Goal: Transaction & Acquisition: Purchase product/service

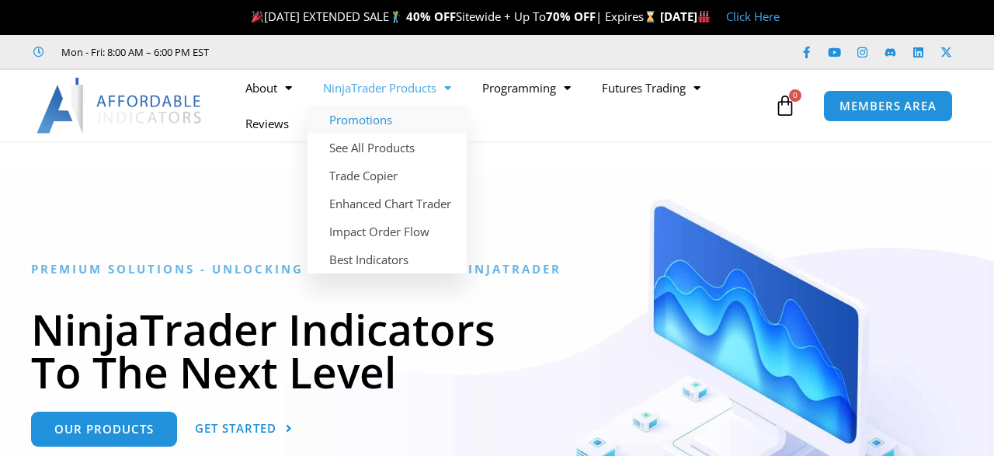
click at [373, 127] on link "Promotions" at bounding box center [386, 120] width 159 height 28
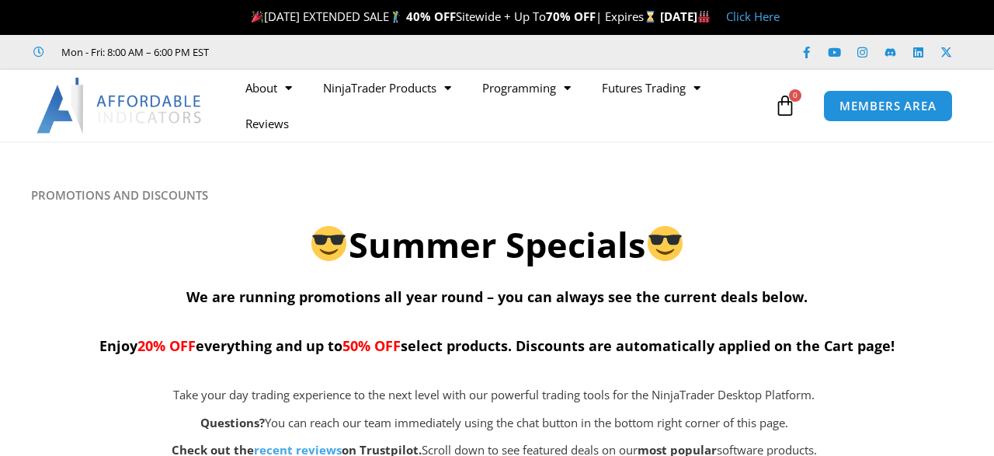
click at [265, 221] on div "Summer Specials" at bounding box center [496, 243] width 931 height 50
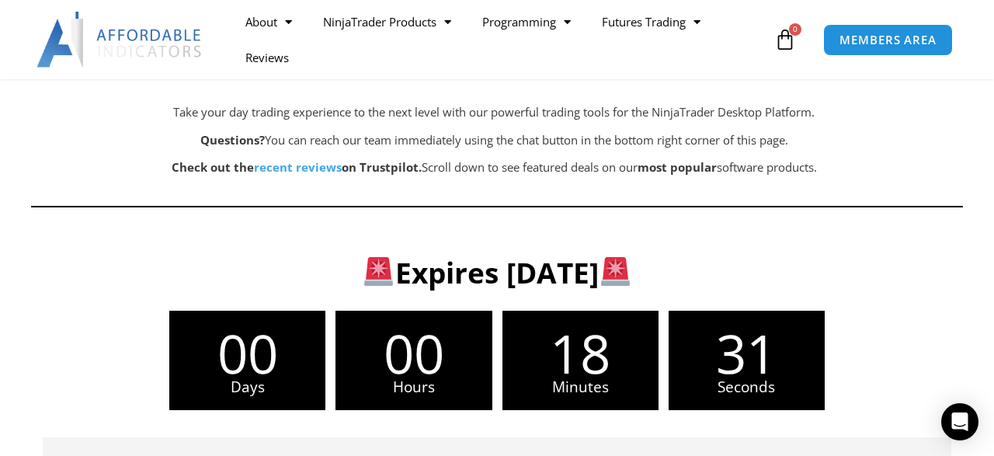
scroll to position [242, 0]
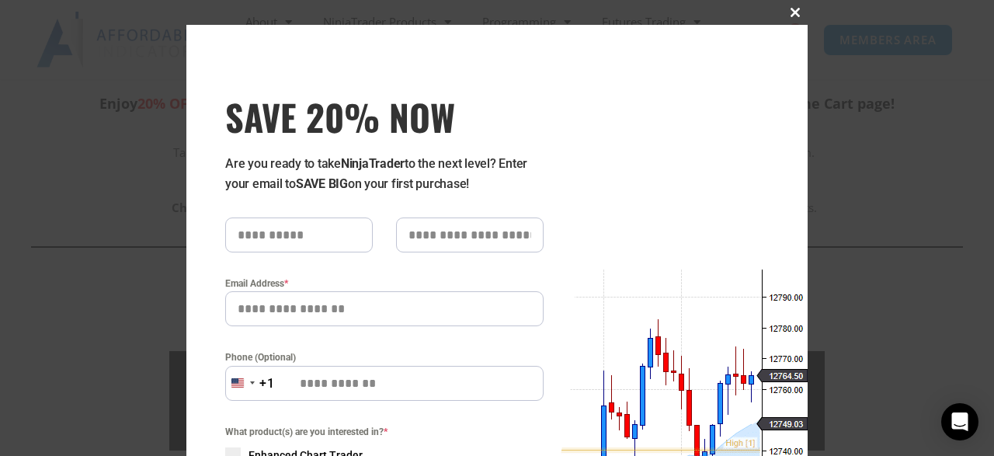
click at [799, 14] on span at bounding box center [794, 12] width 25 height 9
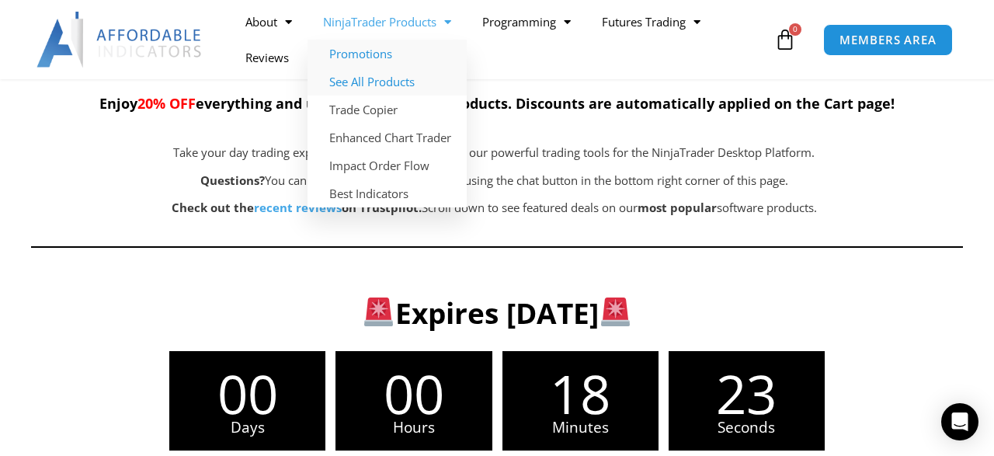
click at [388, 82] on link "See All Products" at bounding box center [386, 82] width 159 height 28
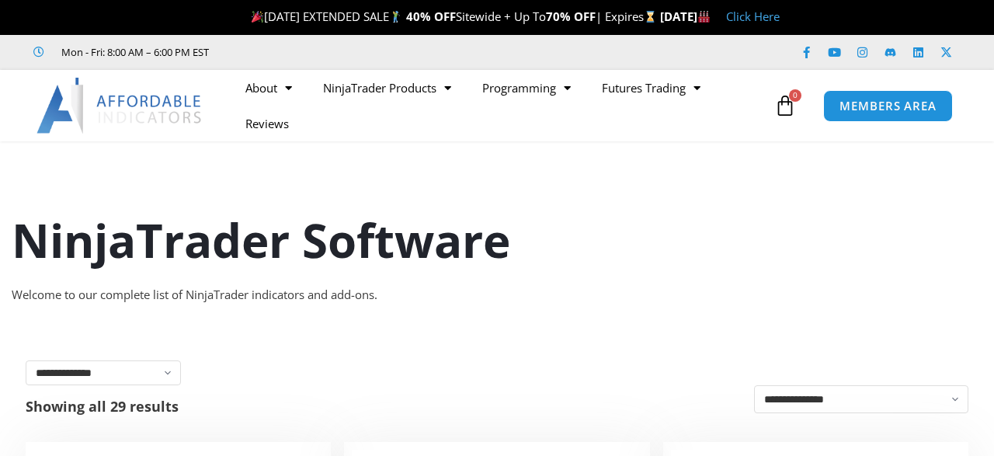
click at [324, 181] on div "NinjaTrader Software Welcome to our complete list of NinjaTrader indicators and…" at bounding box center [497, 237] width 994 height 168
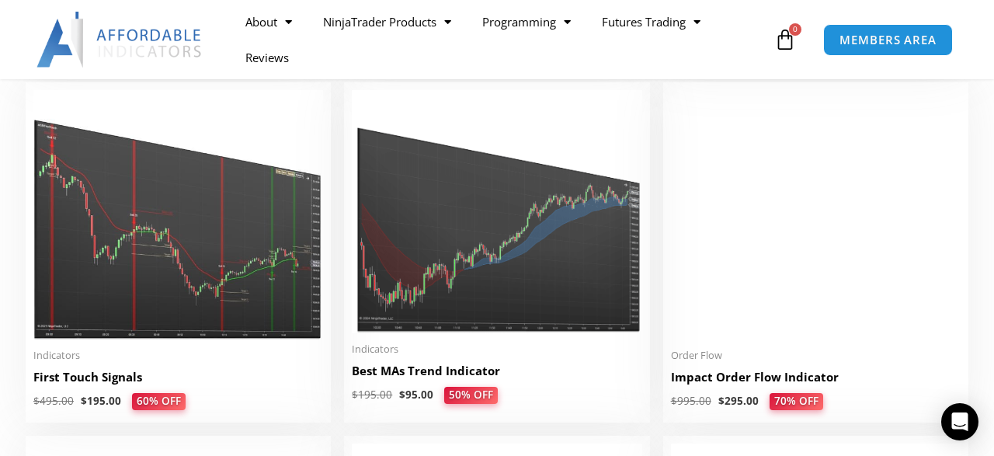
scroll to position [2503, 0]
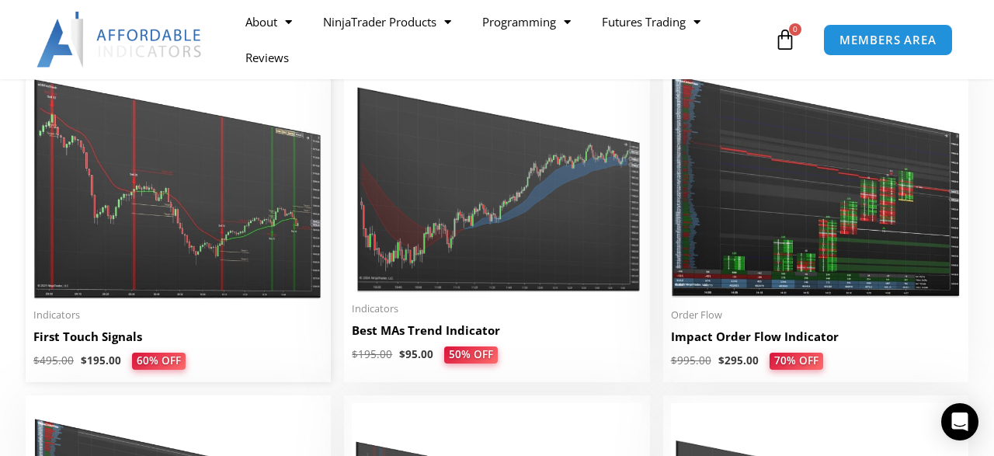
click at [144, 161] on img at bounding box center [178, 174] width 290 height 249
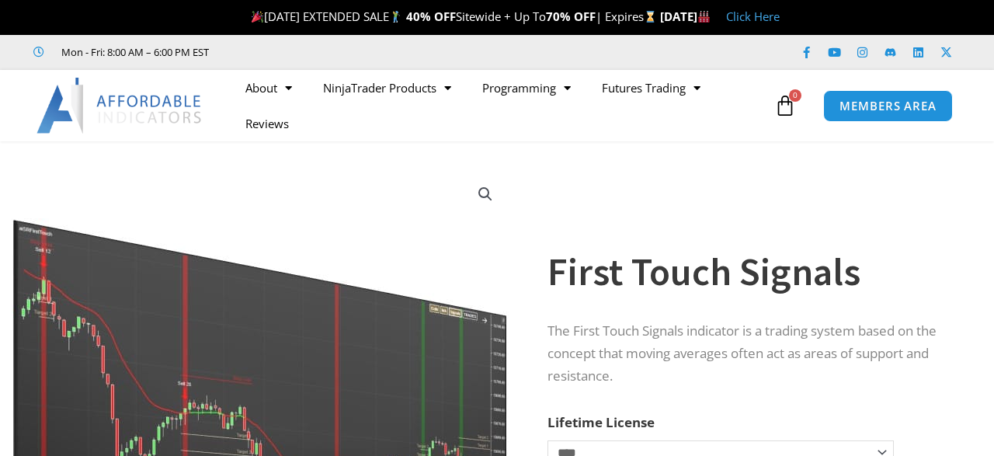
click at [409, 207] on img at bounding box center [261, 382] width 499 height 429
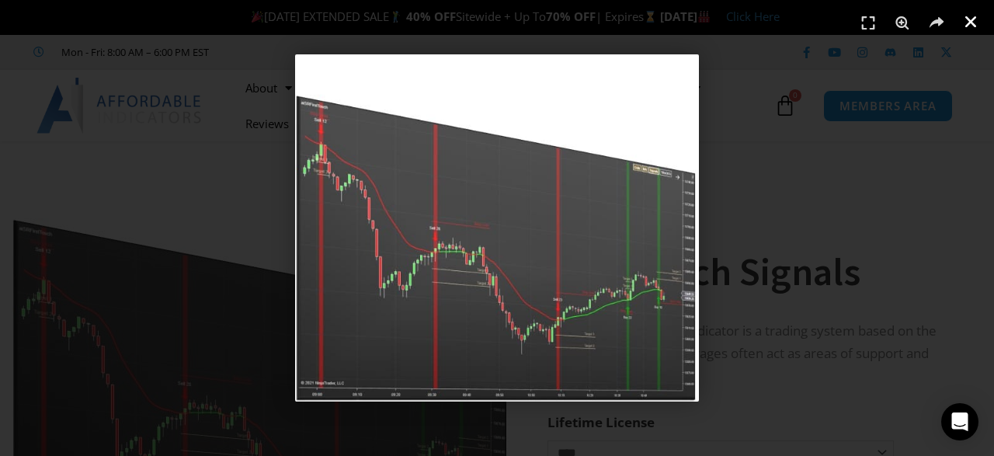
click at [969, 19] on icon "Close (Esc)" at bounding box center [971, 22] width 16 height 16
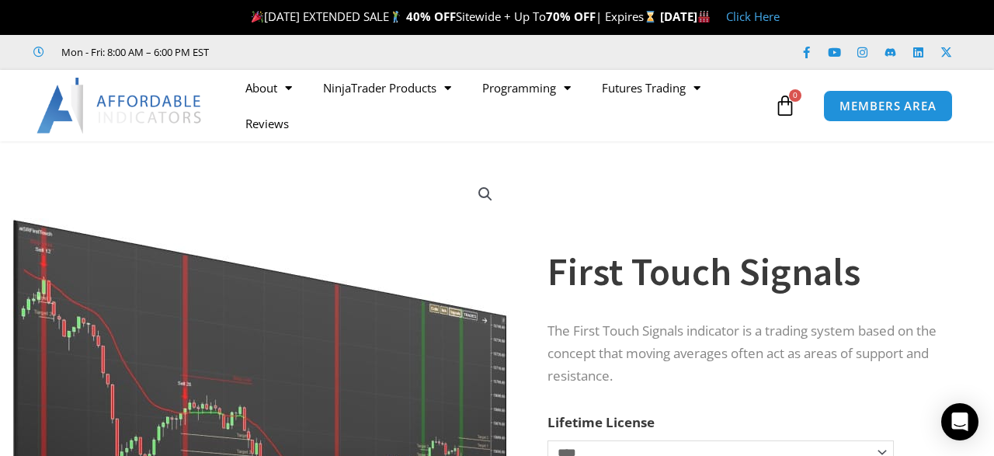
click at [393, 197] on img at bounding box center [261, 382] width 499 height 429
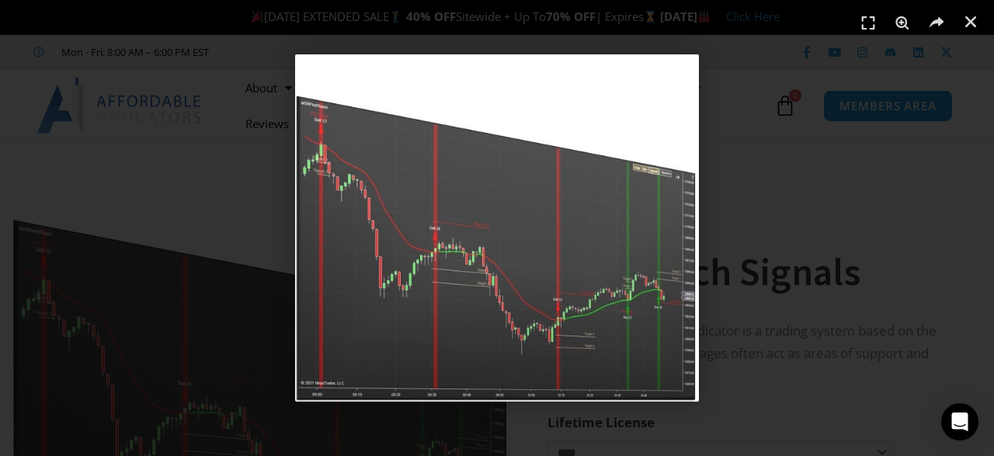
scroll to position [40, 0]
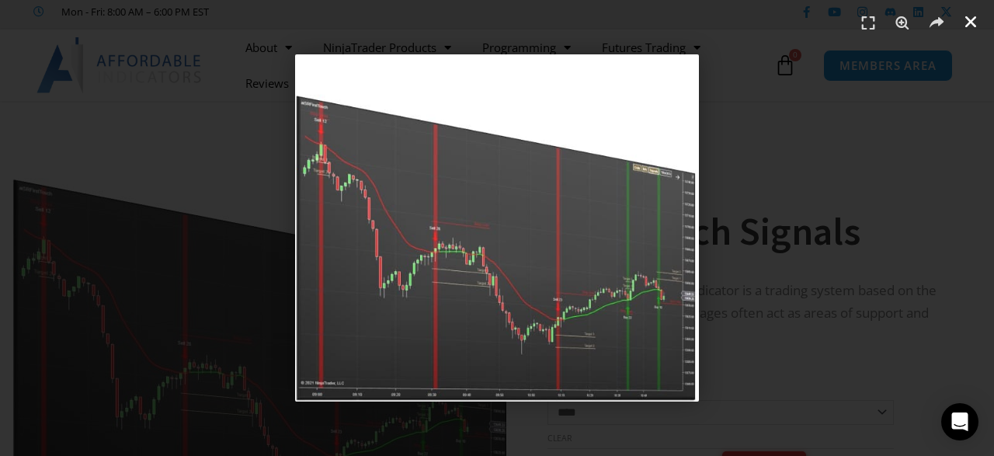
click at [971, 20] on icon "Close (Esc)" at bounding box center [971, 22] width 16 height 16
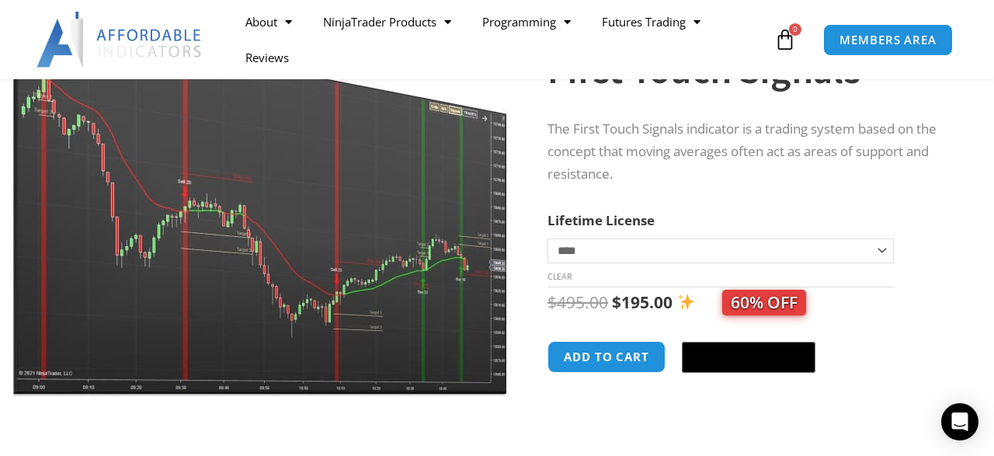
scroll to position [242, 0]
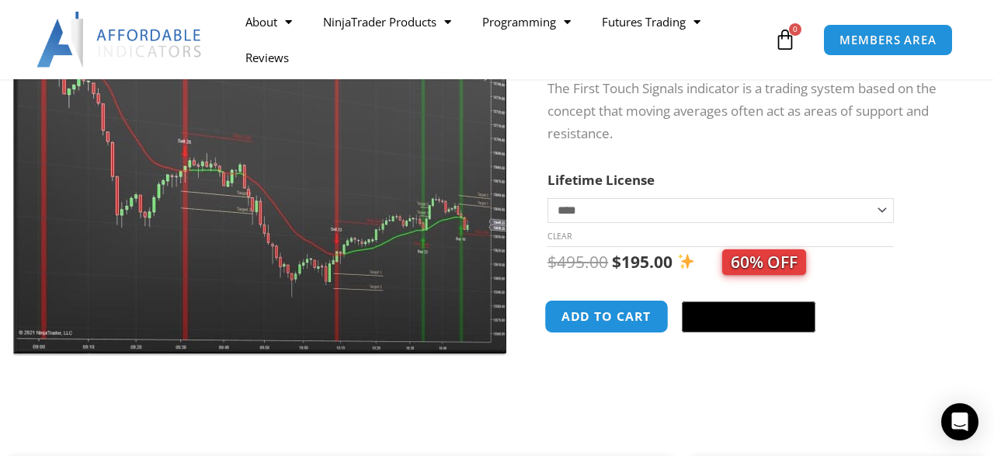
click at [584, 324] on button "Add to cart" at bounding box center [606, 316] width 124 height 33
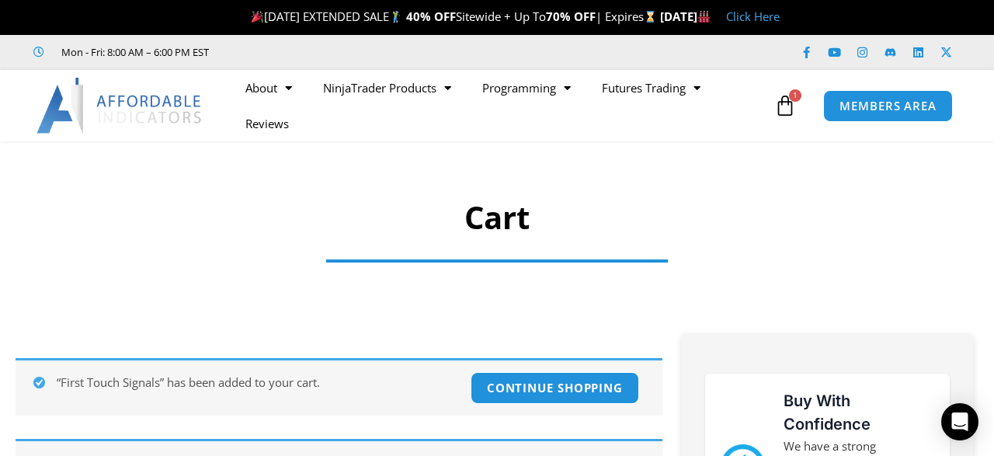
click at [196, 258] on section "Cart" at bounding box center [497, 222] width 994 height 162
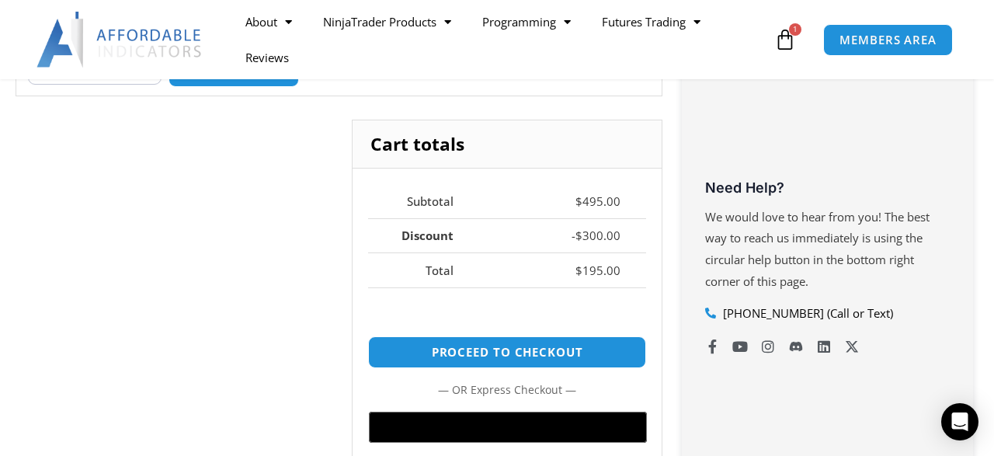
scroll to position [605, 0]
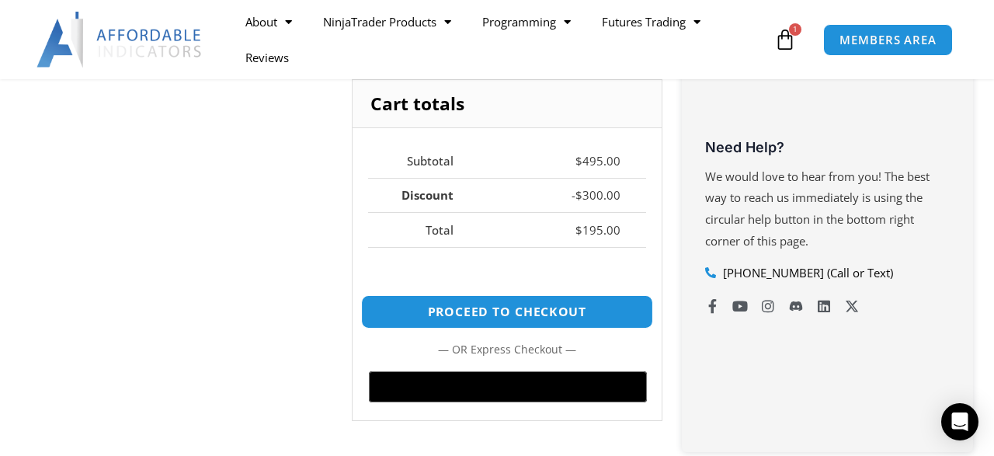
click at [476, 308] on link "Proceed to checkout" at bounding box center [507, 311] width 292 height 33
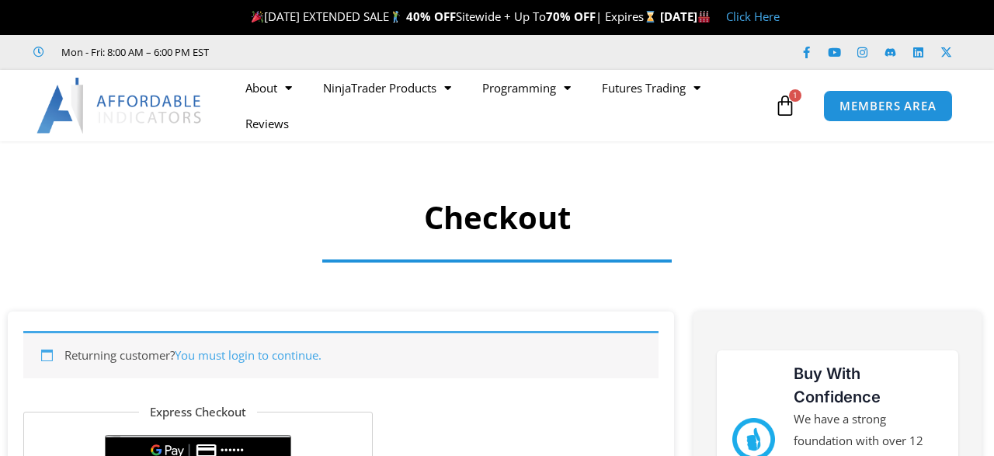
select select "**"
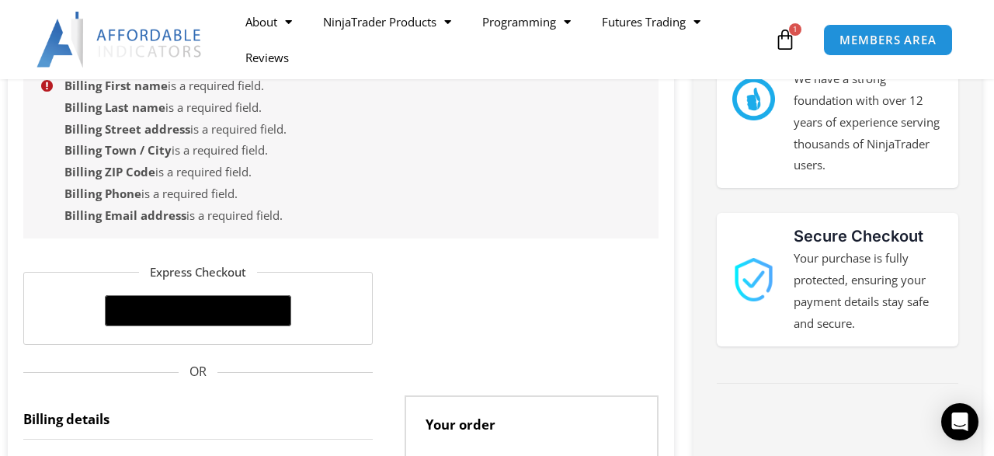
scroll to position [323, 0]
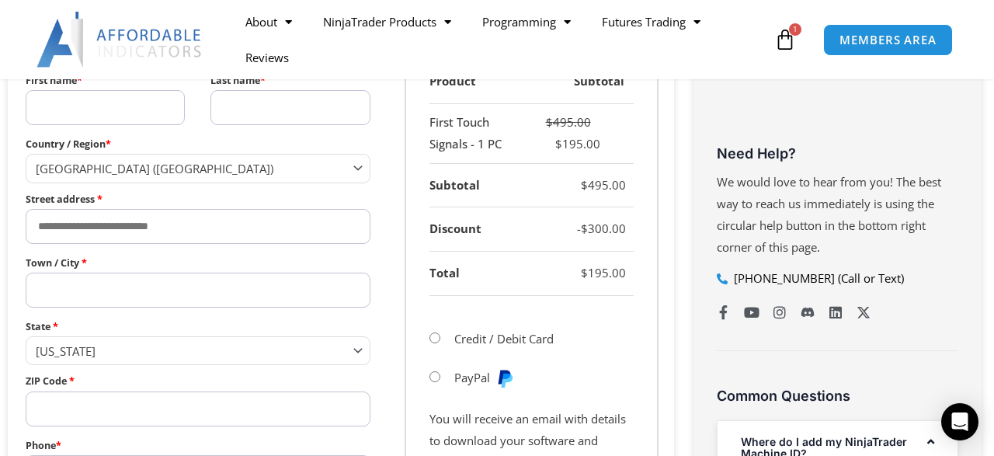
scroll to position [605, 0]
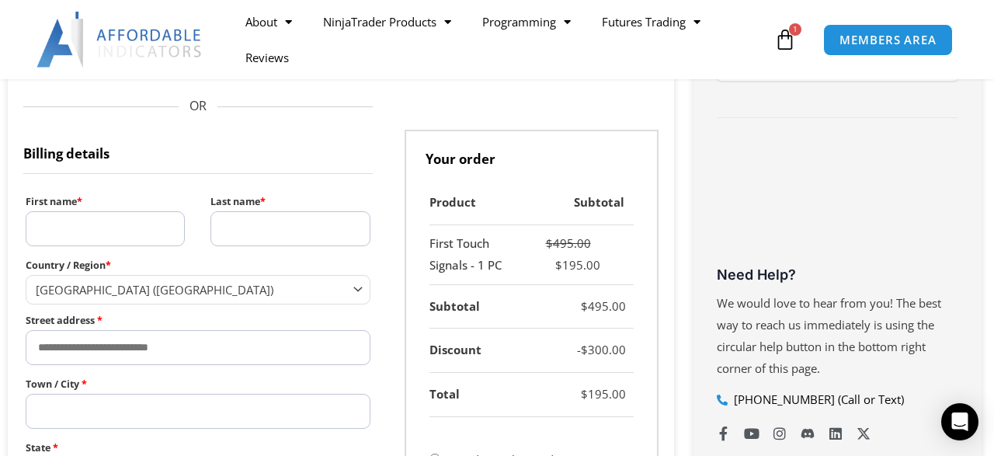
click at [71, 238] on input "First name *" at bounding box center [105, 228] width 159 height 35
type input "****"
type input "*****"
click at [65, 348] on input "Street address *" at bounding box center [198, 347] width 345 height 35
type input "**********"
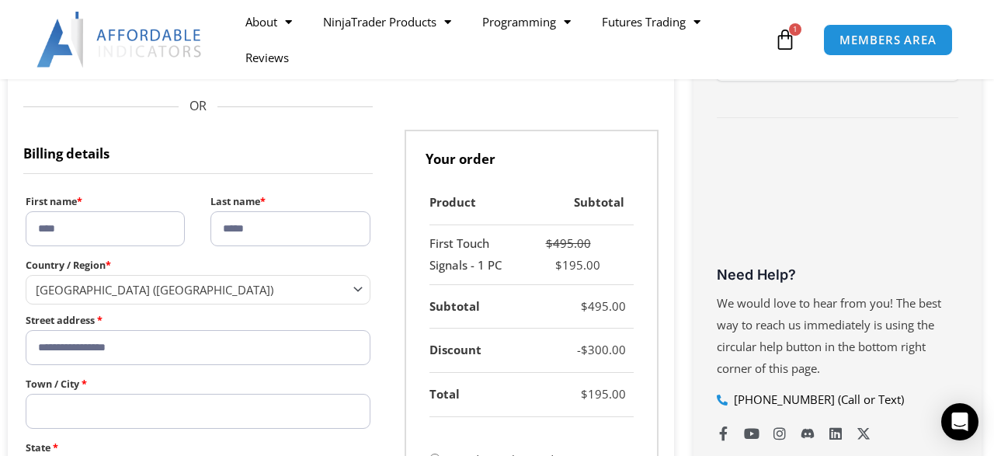
type input "******"
select select "**"
type input "*****"
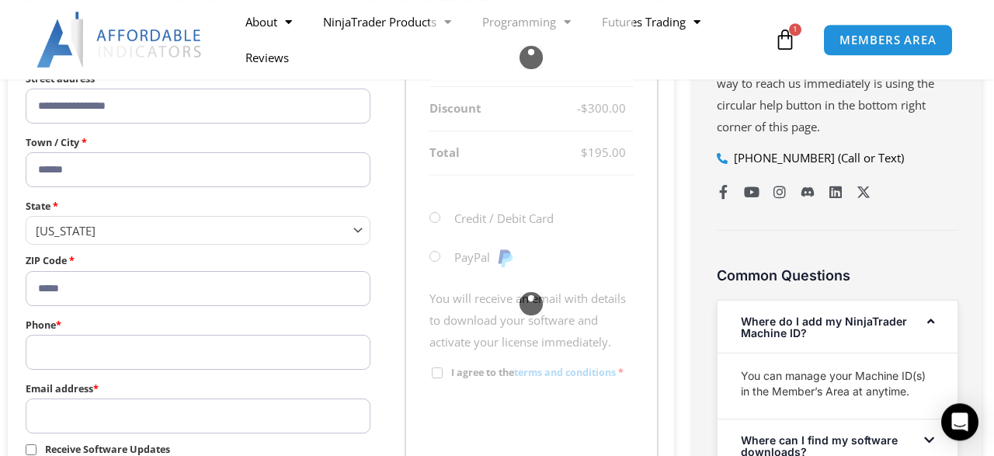
click at [5, 264] on div "**********" at bounding box center [341, 17] width 682 height 1107
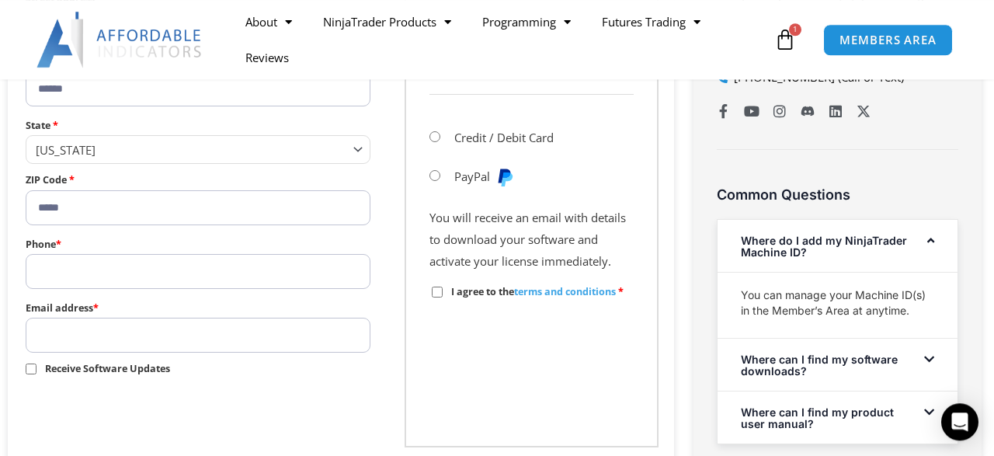
scroll to position [968, 0]
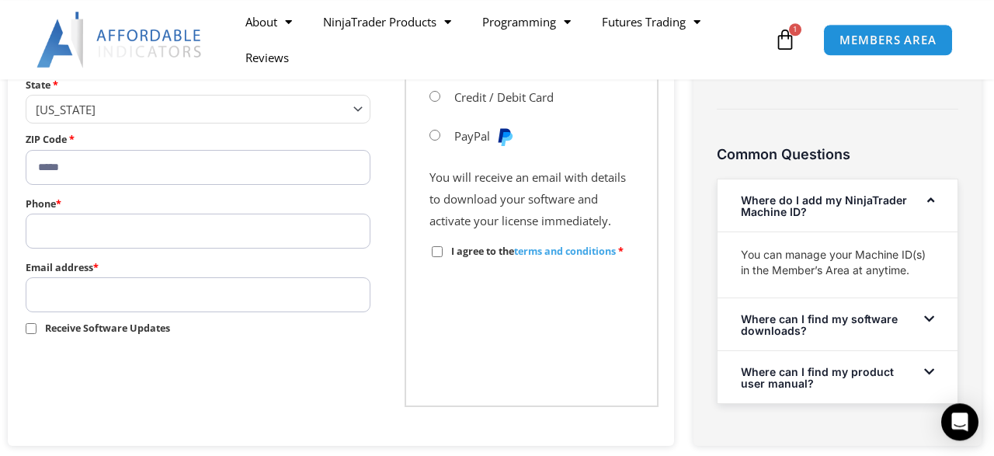
click at [61, 227] on input "Phone *" at bounding box center [198, 230] width 345 height 35
type input "**********"
click at [54, 295] on input "Email address *" at bounding box center [198, 294] width 345 height 35
type input "**********"
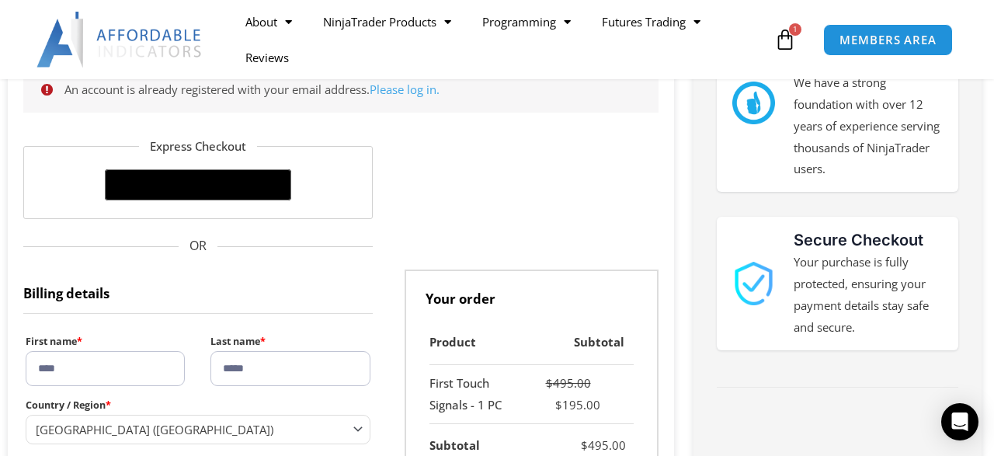
scroll to position [323, 0]
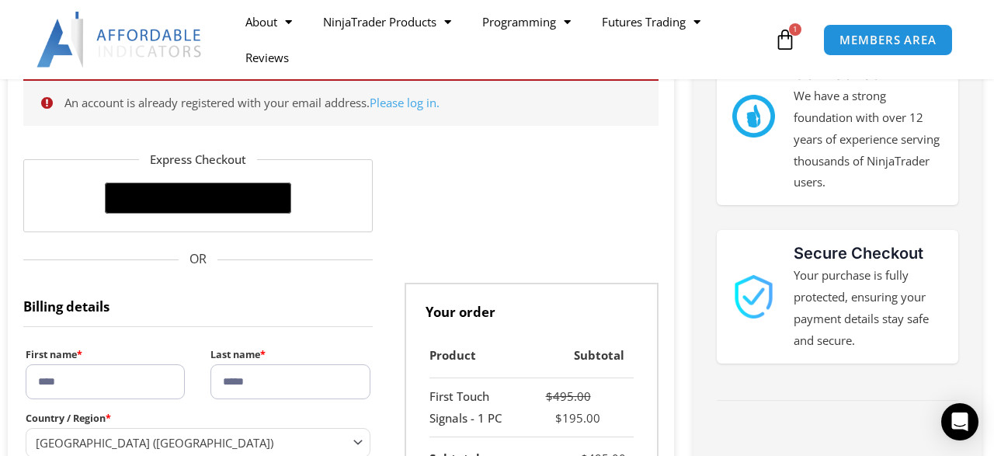
click at [411, 106] on link "Please log in." at bounding box center [404, 103] width 70 height 16
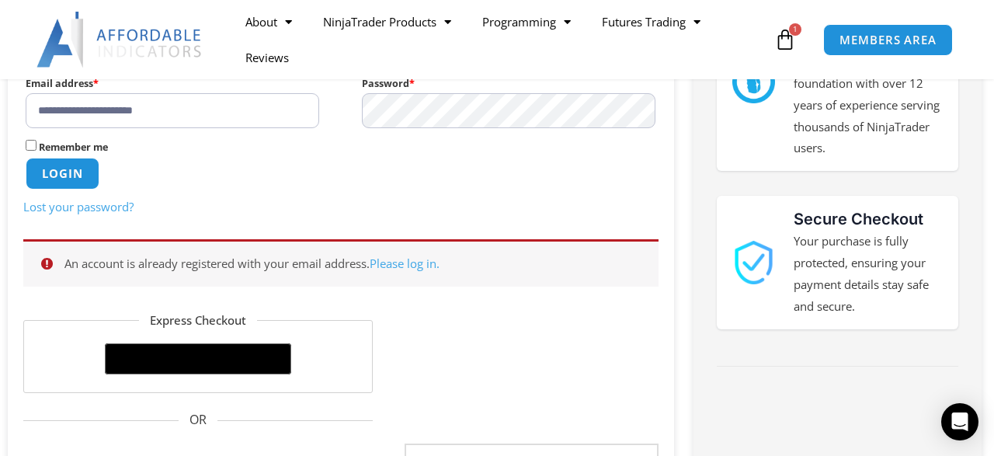
scroll to position [362, 0]
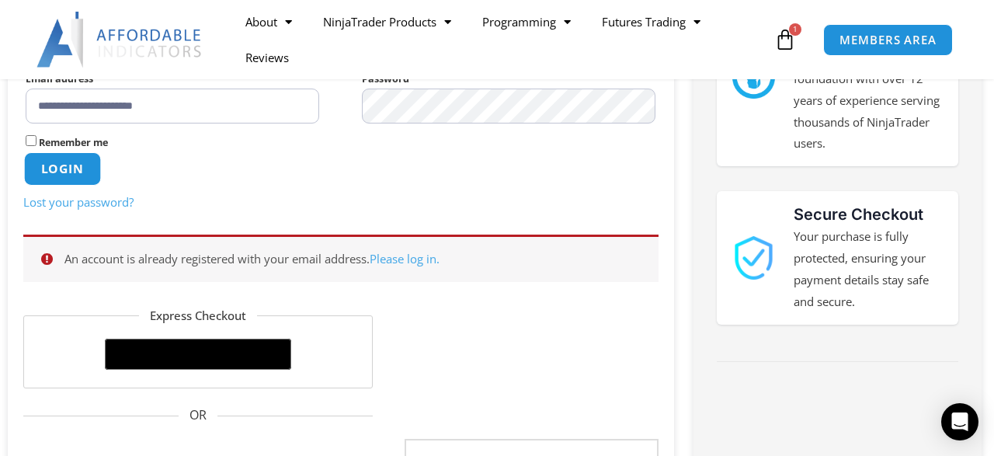
click at [54, 172] on button "Login" at bounding box center [62, 168] width 77 height 33
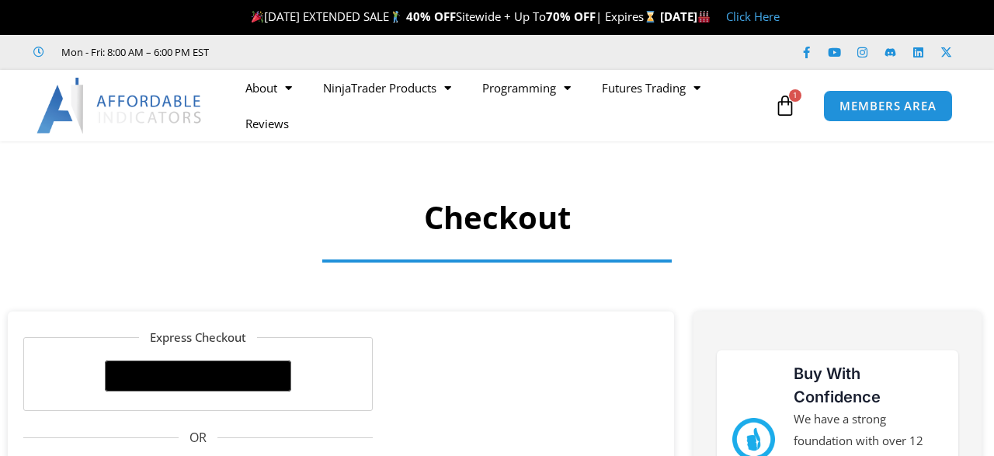
select select "**"
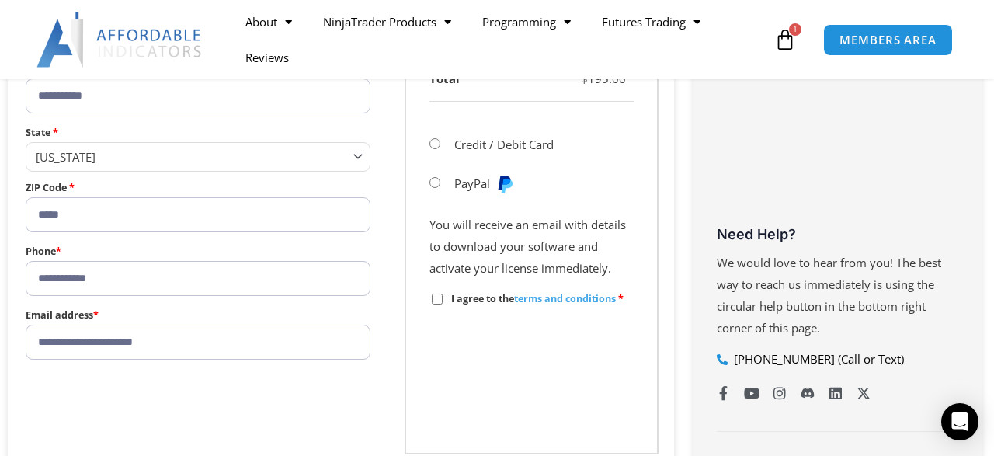
scroll to position [686, 0]
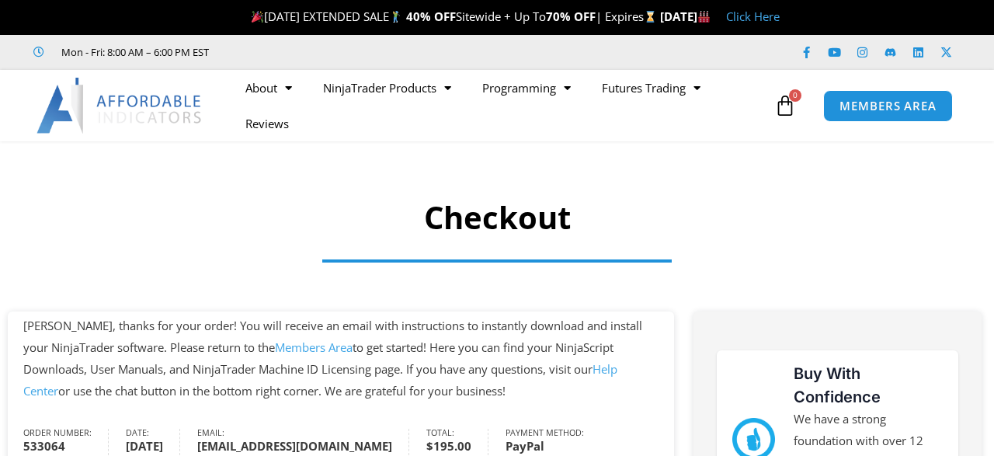
click at [234, 207] on h1 "Checkout" at bounding box center [497, 217] width 994 height 43
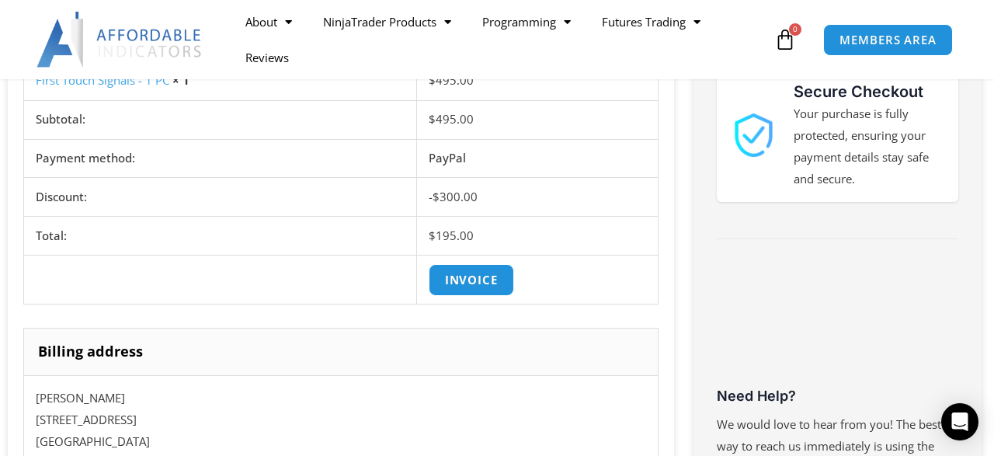
scroll to position [242, 0]
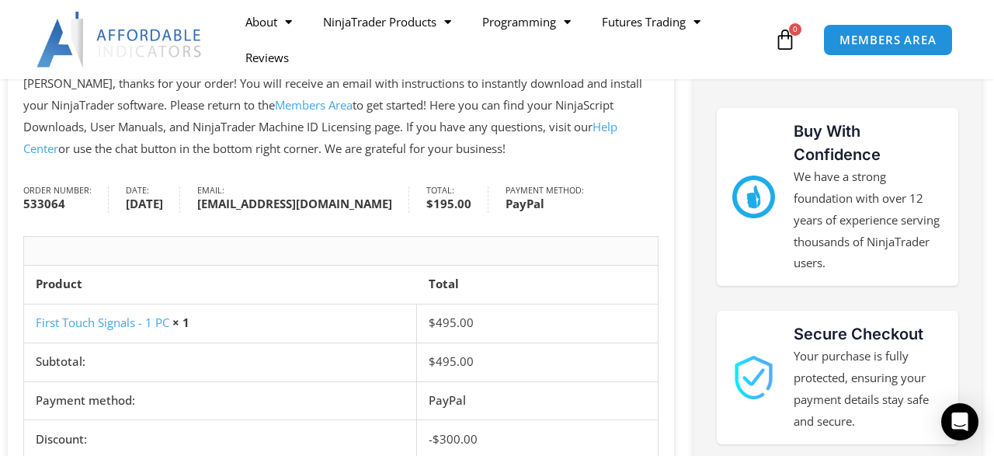
click at [100, 319] on link "First Touch Signals - 1 PC" at bounding box center [103, 322] width 134 height 16
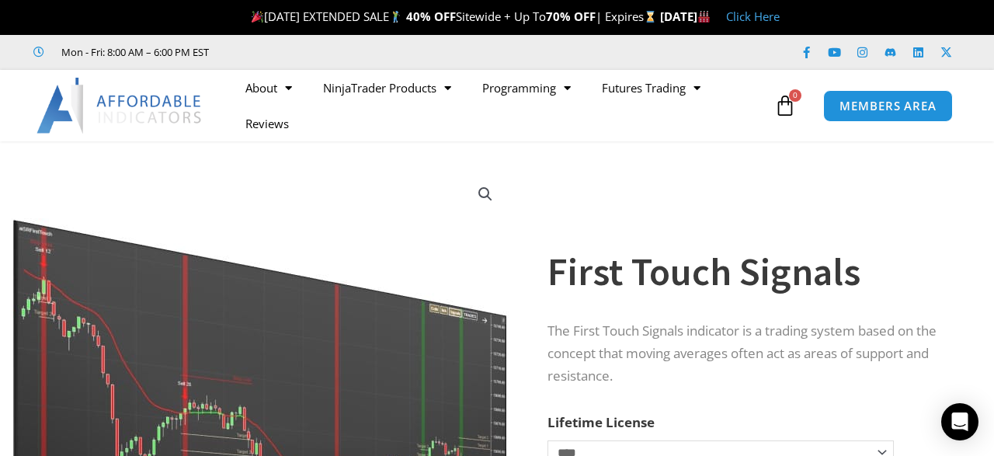
click at [390, 189] on img at bounding box center [261, 382] width 499 height 429
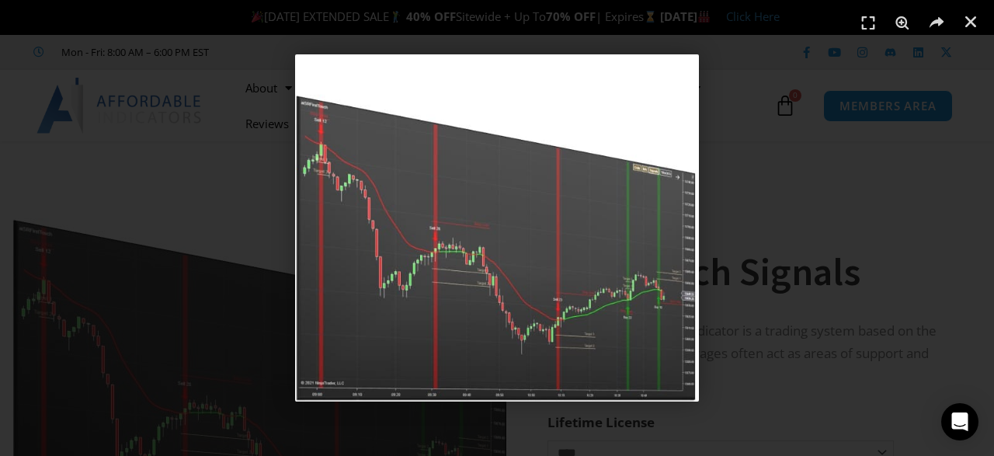
click at [937, 199] on div "1 / 1" at bounding box center [496, 227] width 885 height 347
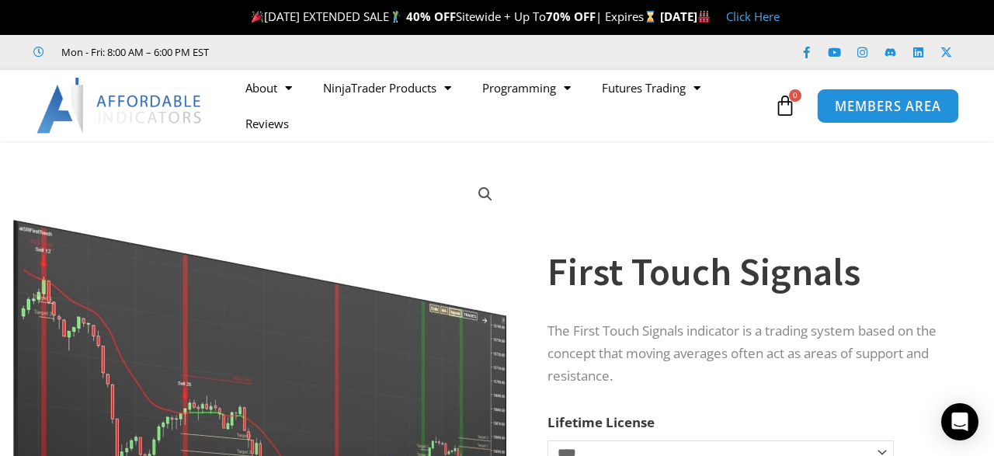
click at [883, 113] on span "MEMBERS AREA" at bounding box center [887, 105] width 106 height 13
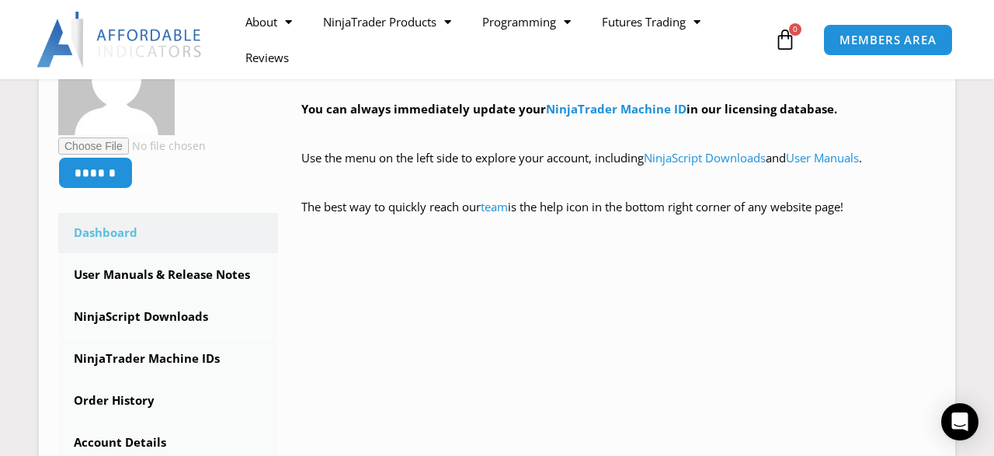
scroll to position [363, 0]
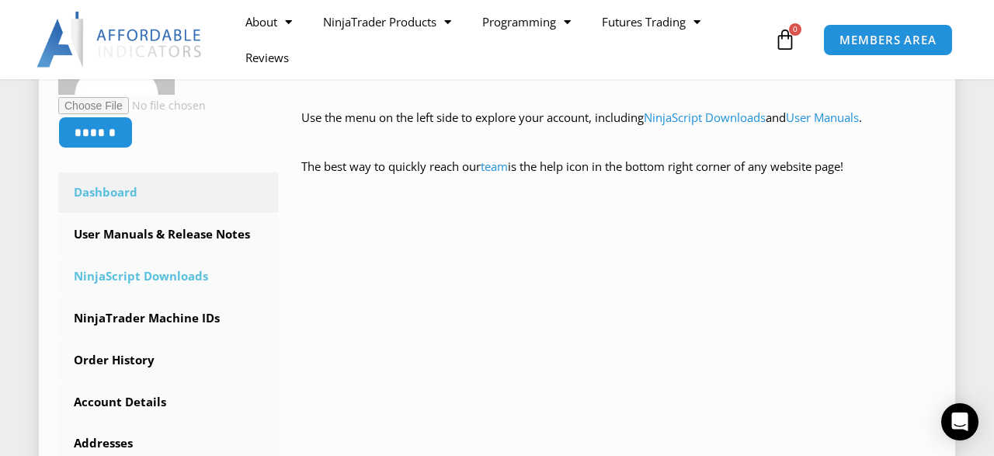
click at [179, 279] on link "NinjaScript Downloads" at bounding box center [168, 276] width 220 height 40
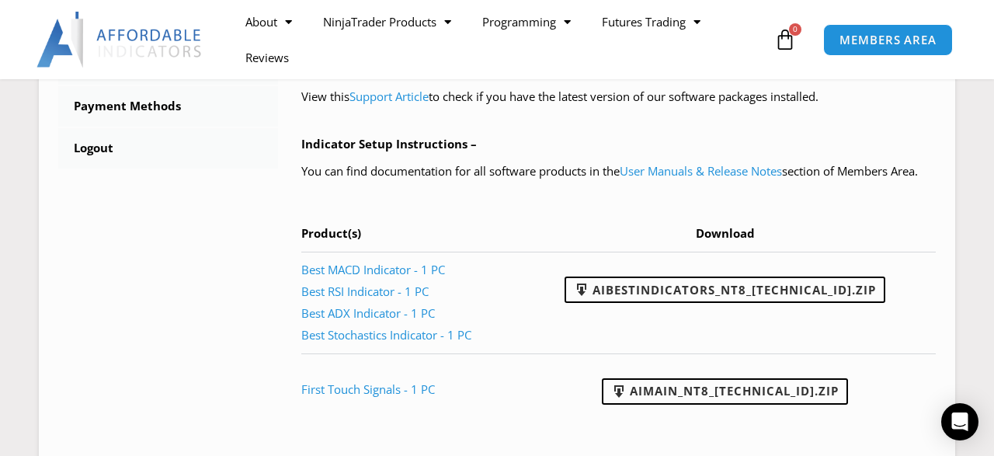
scroll to position [807, 0]
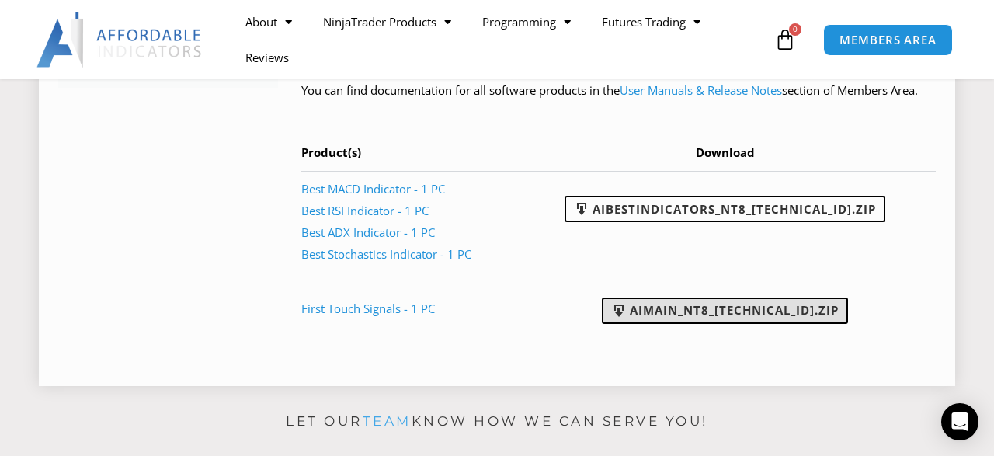
click at [681, 324] on link "AIMain_NT8_24.9.24.1.zip" at bounding box center [725, 310] width 246 height 26
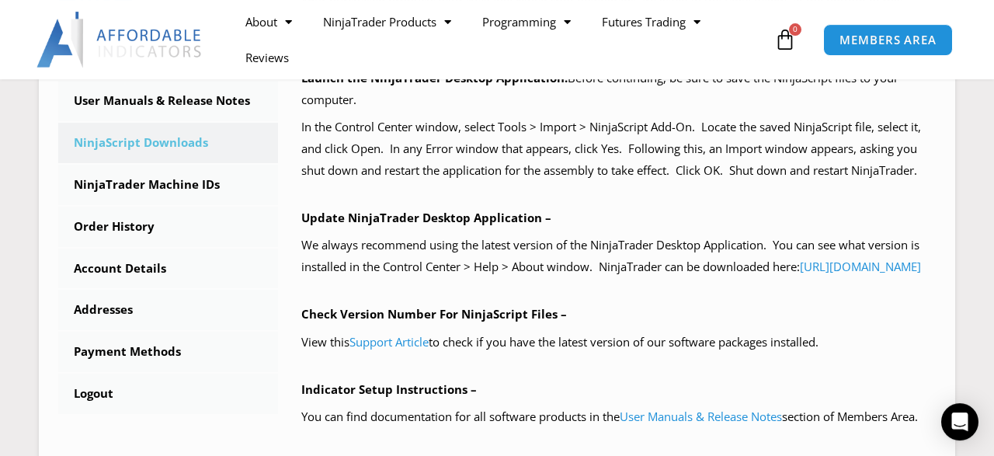
scroll to position [473, 0]
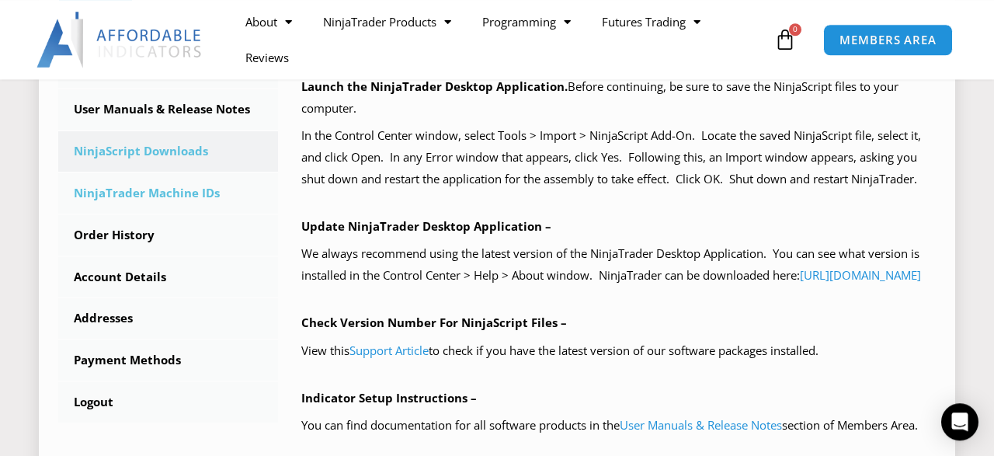
click at [167, 189] on link "NinjaTrader Machine IDs" at bounding box center [168, 193] width 220 height 40
click at [141, 193] on link "NinjaTrader Machine IDs" at bounding box center [168, 193] width 220 height 40
click at [135, 190] on link "NinjaTrader Machine IDs" at bounding box center [168, 193] width 220 height 40
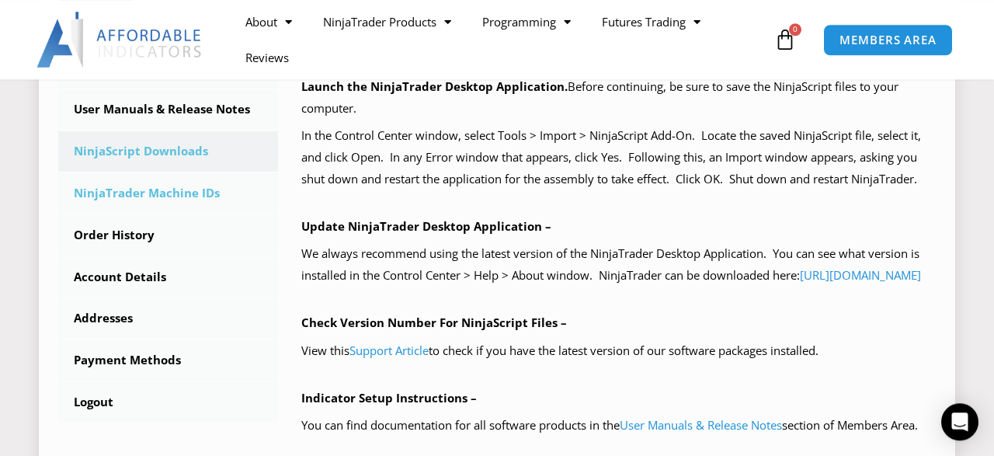
click at [135, 190] on link "NinjaTrader Machine IDs" at bounding box center [168, 193] width 220 height 40
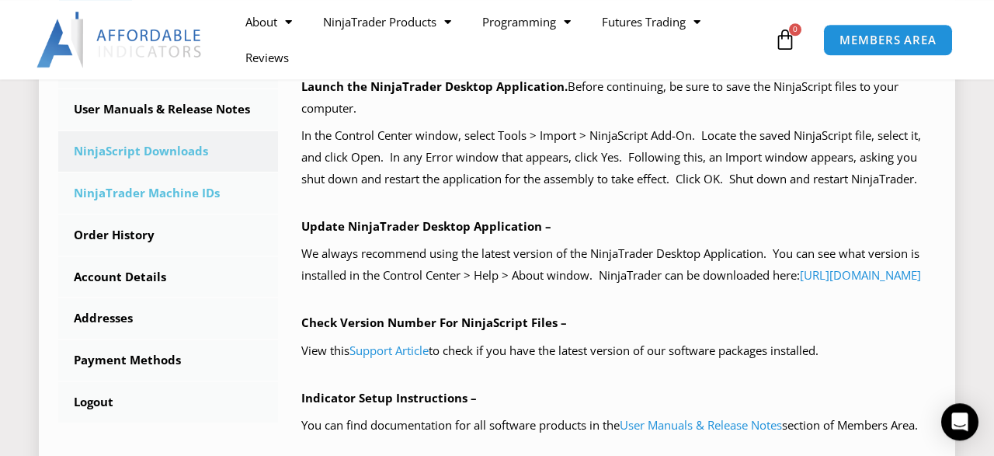
click at [135, 190] on link "NinjaTrader Machine IDs" at bounding box center [168, 193] width 220 height 40
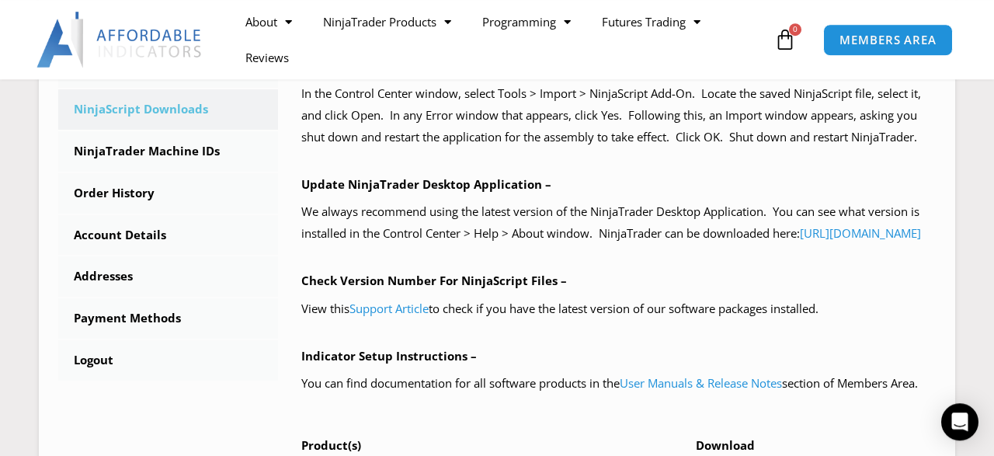
scroll to position [419, 0]
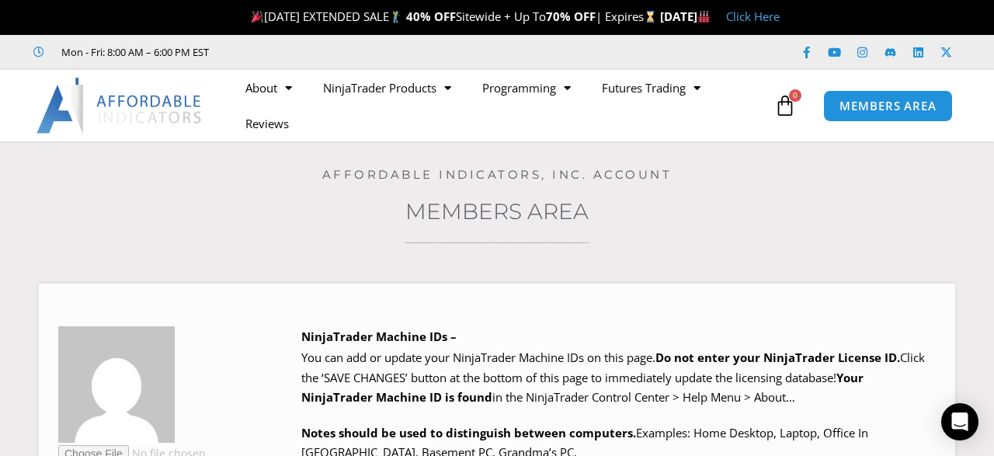
click at [270, 221] on h3 "Members Area" at bounding box center [497, 211] width 916 height 28
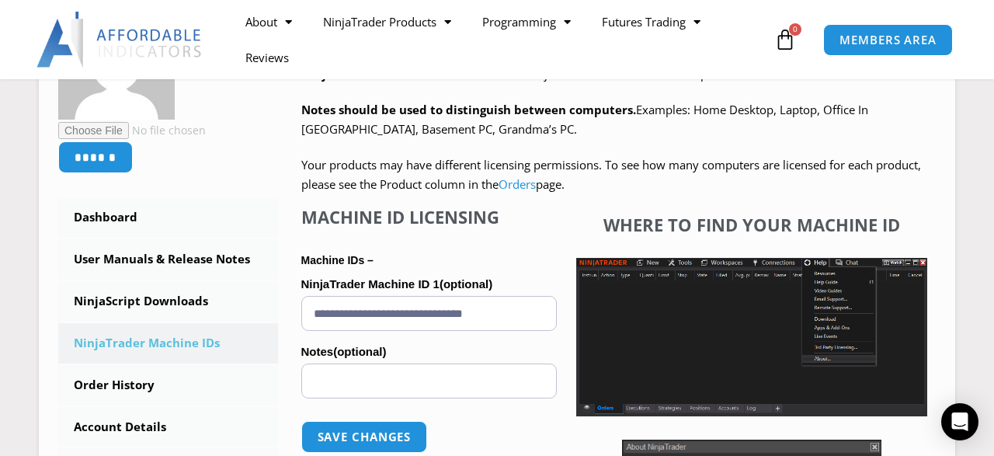
scroll to position [363, 0]
